Goal: Navigation & Orientation: Find specific page/section

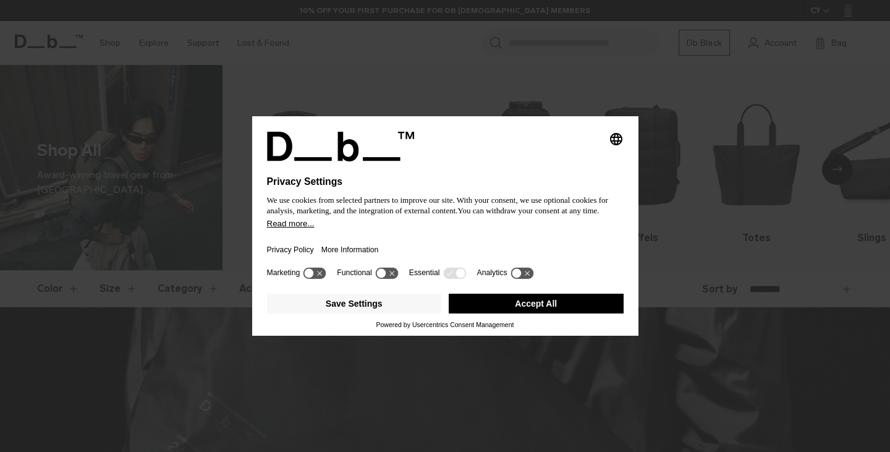
click at [514, 305] on button "Accept All" at bounding box center [536, 304] width 175 height 20
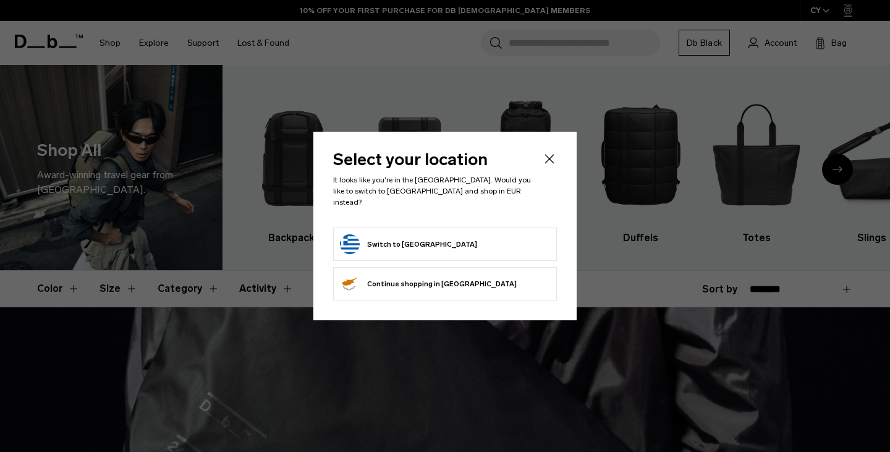
click at [547, 166] on icon "Close" at bounding box center [549, 158] width 15 height 15
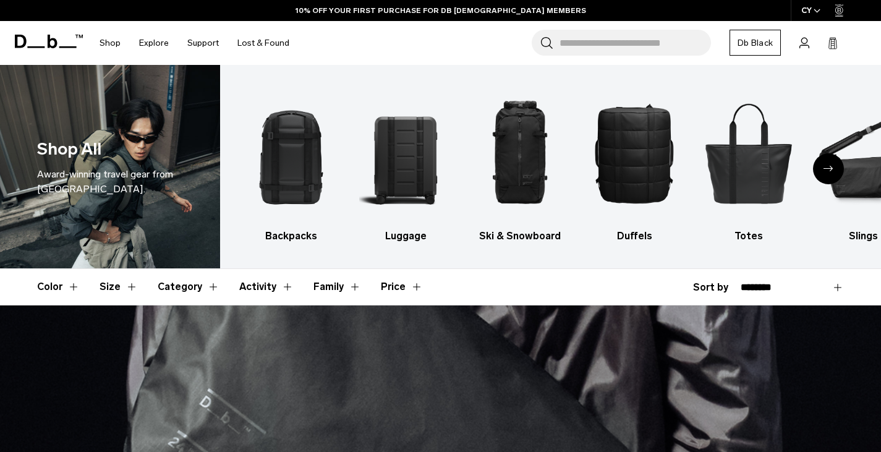
click at [829, 166] on icon "Next slide" at bounding box center [828, 169] width 10 height 6
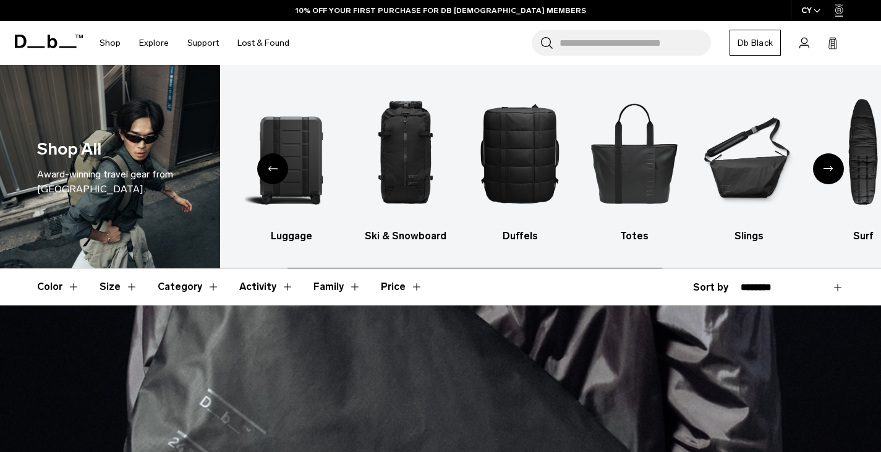
click at [829, 166] on icon "Next slide" at bounding box center [828, 169] width 10 height 6
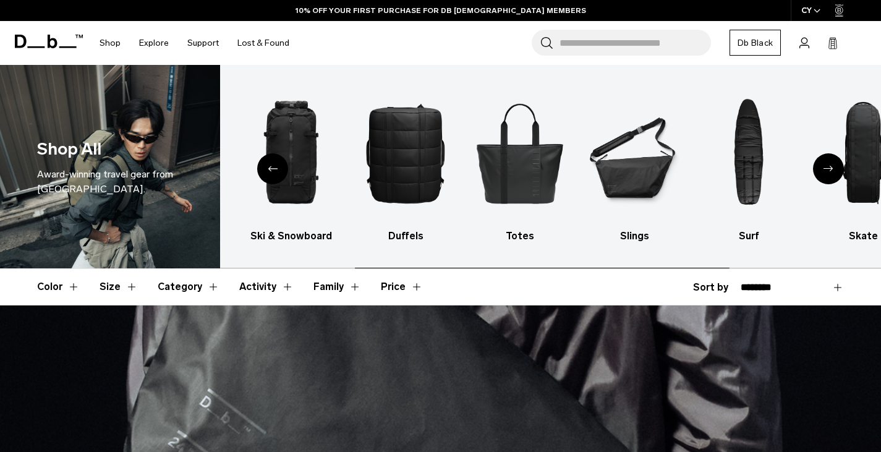
click at [829, 166] on icon "Next slide" at bounding box center [828, 169] width 10 height 6
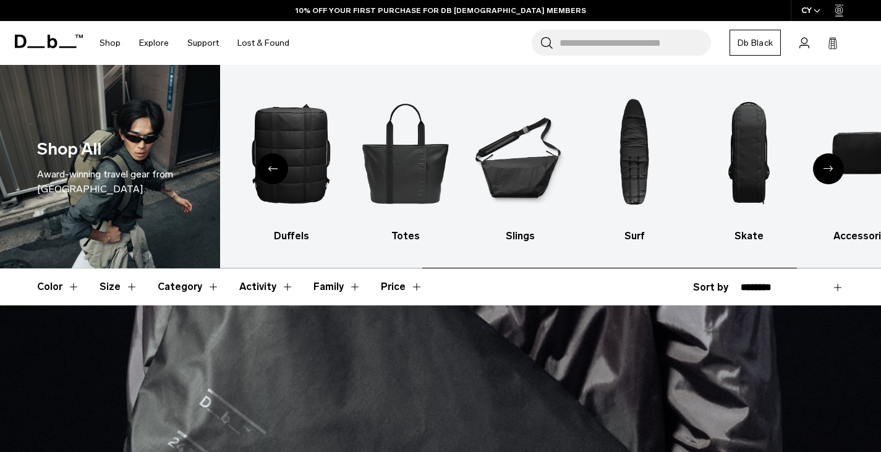
click at [829, 166] on icon "Next slide" at bounding box center [828, 169] width 10 height 6
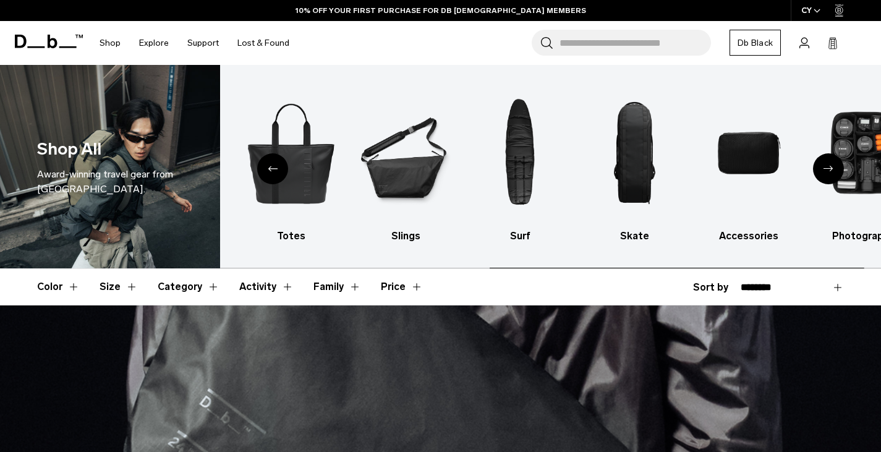
click at [829, 166] on icon "Next slide" at bounding box center [828, 169] width 10 height 6
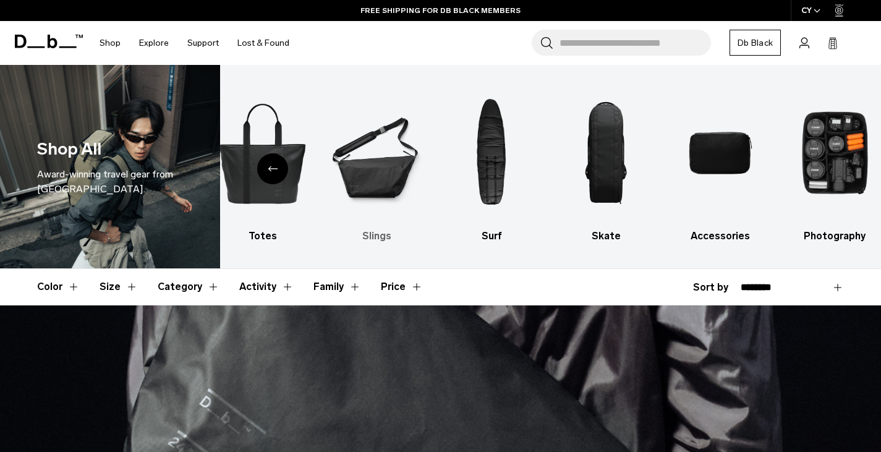
click at [389, 172] on img "6 / 10" at bounding box center [377, 152] width 93 height 139
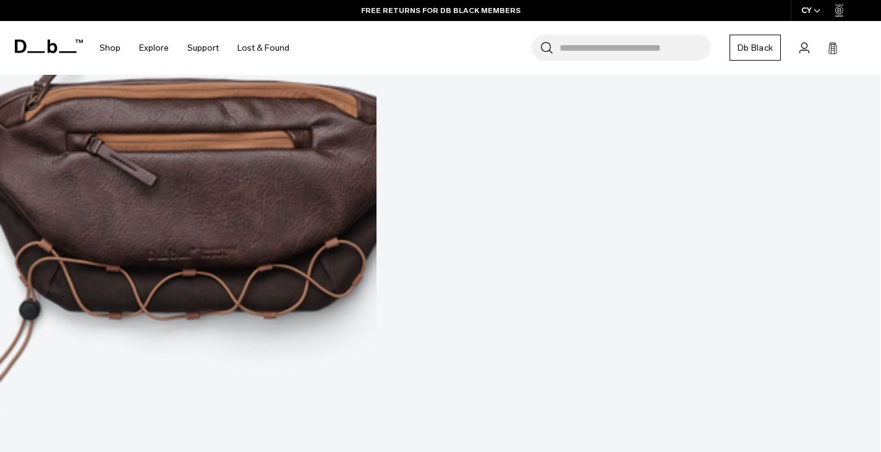
scroll to position [2623, 0]
